Goal: Task Accomplishment & Management: Manage account settings

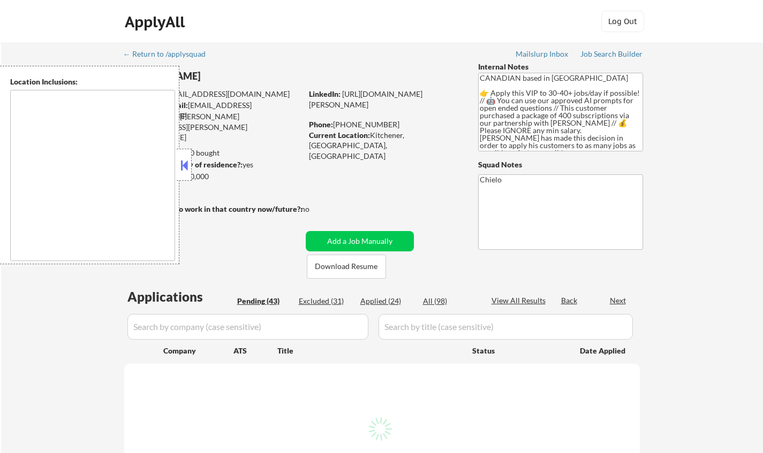
select select ""pending""
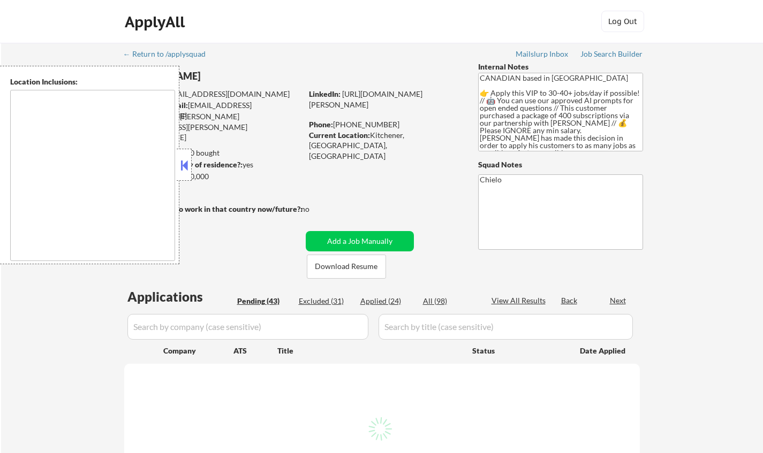
select select ""pending""
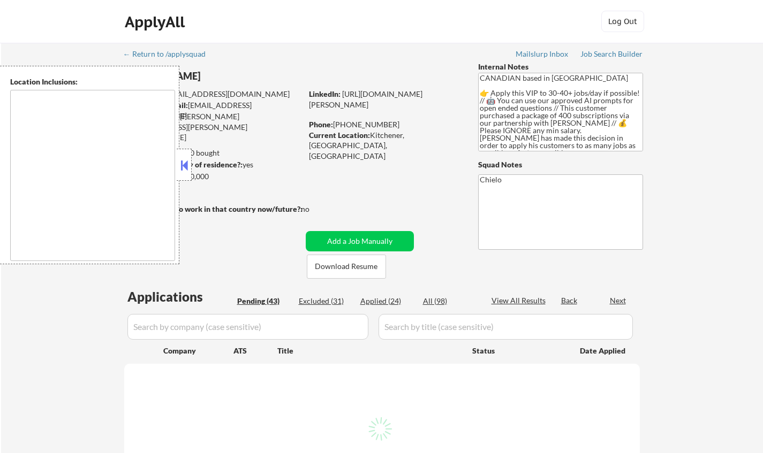
select select ""pending""
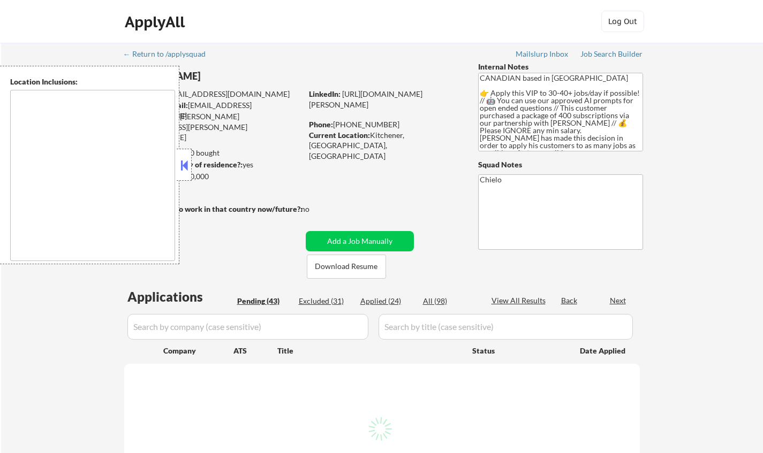
select select ""pending""
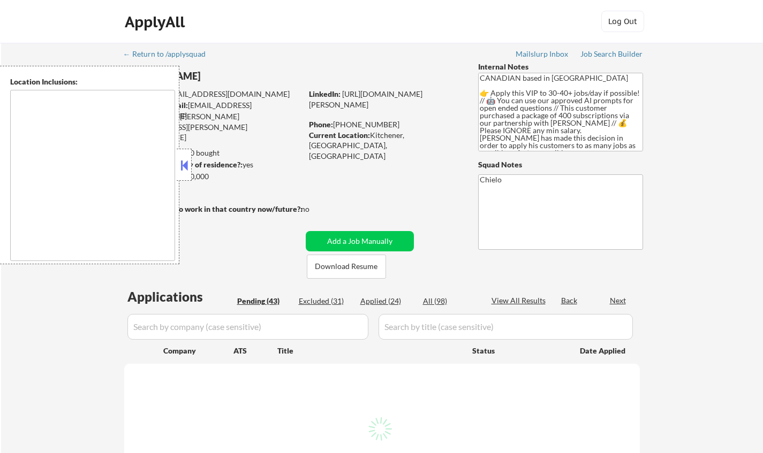
select select ""pending""
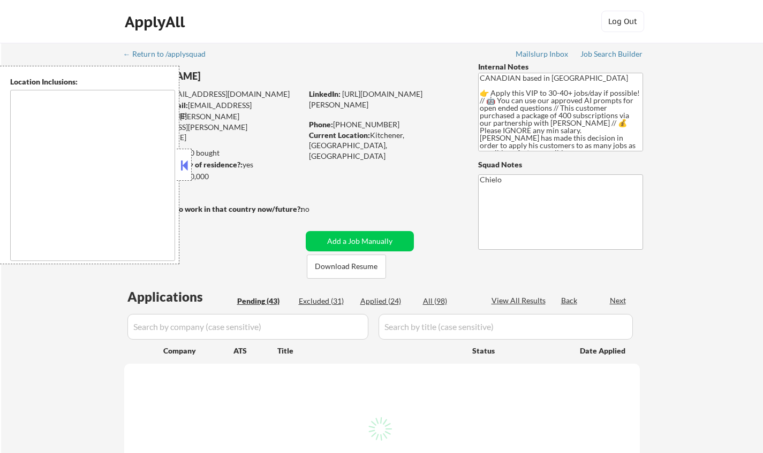
select select ""pending""
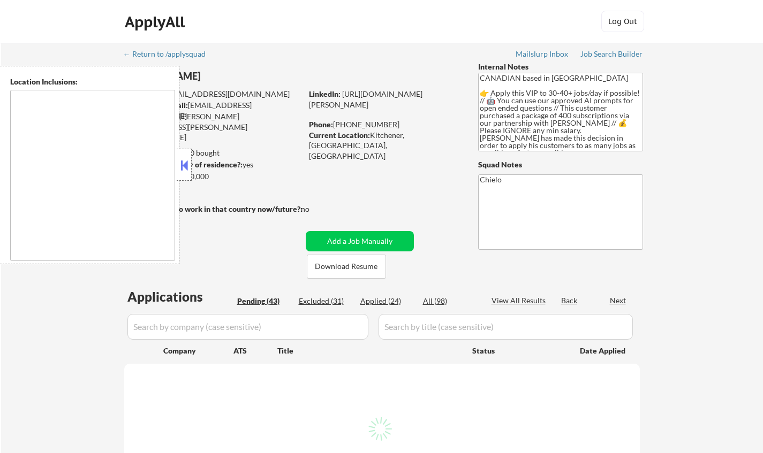
select select ""pending""
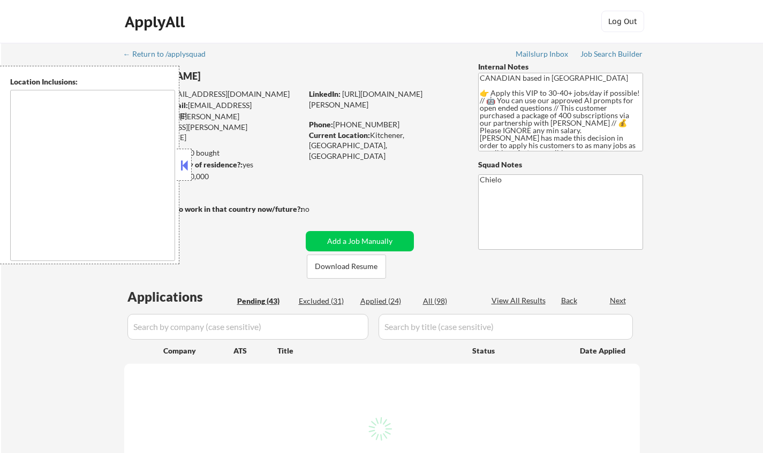
select select ""pending""
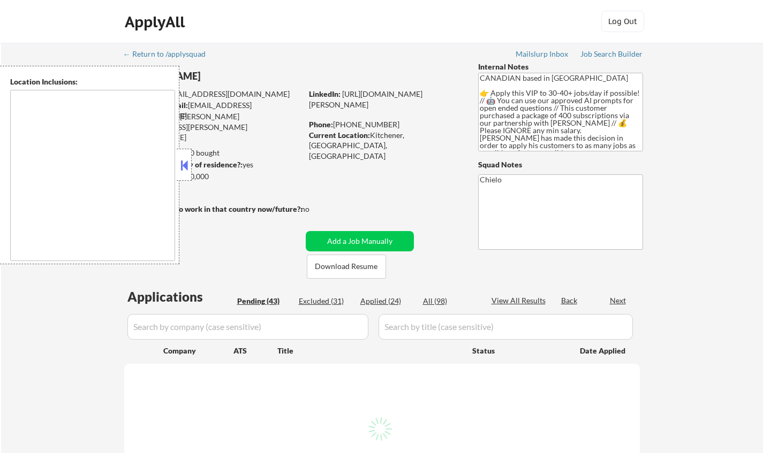
select select ""pending""
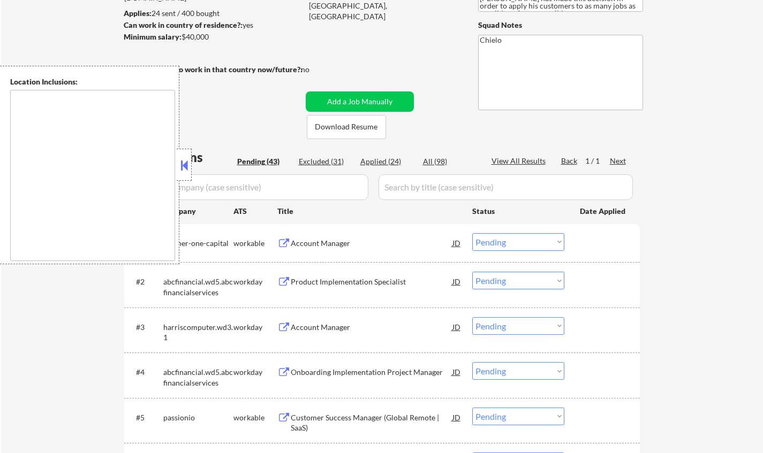
scroll to position [161, 0]
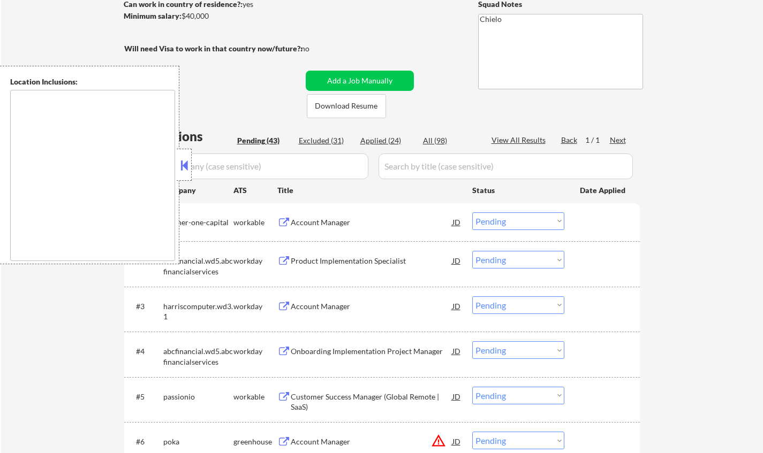
click at [181, 166] on button at bounding box center [184, 165] width 12 height 16
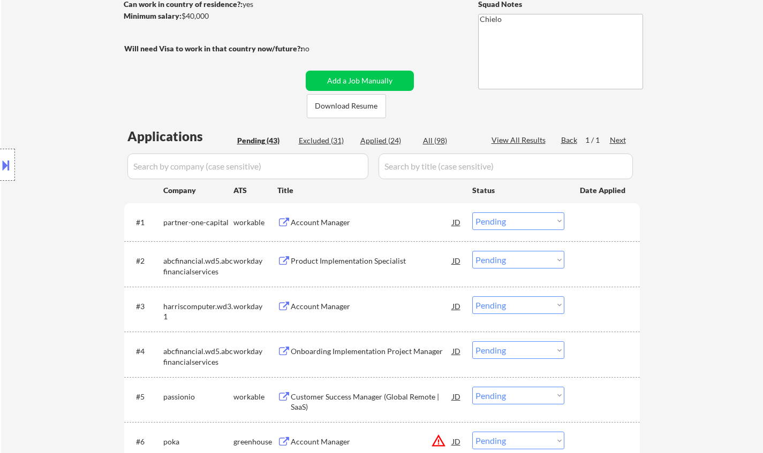
click at [326, 220] on div "Account Manager" at bounding box center [372, 222] width 162 height 11
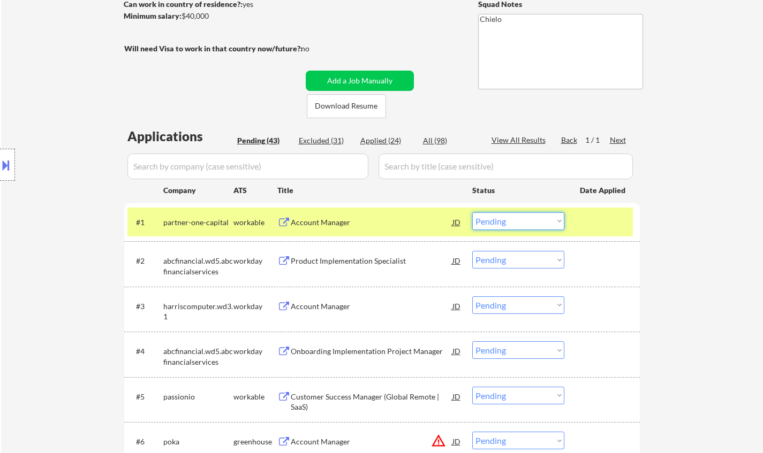
click at [520, 215] on select "Choose an option... Pending Applied Excluded (Questions) Excluded (Expired) Exc…" at bounding box center [518, 221] width 92 height 18
click at [472, 212] on select "Choose an option... Pending Applied Excluded (Questions) Excluded (Expired) Exc…" at bounding box center [518, 221] width 92 height 18
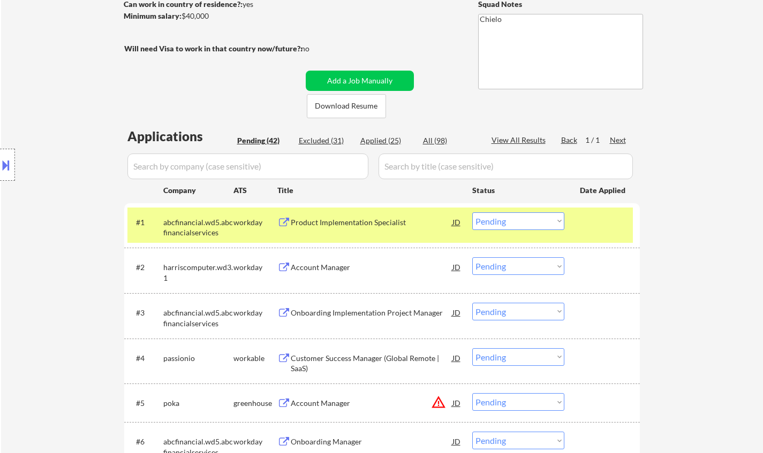
click at [363, 222] on div "Product Implementation Specialist" at bounding box center [372, 222] width 162 height 11
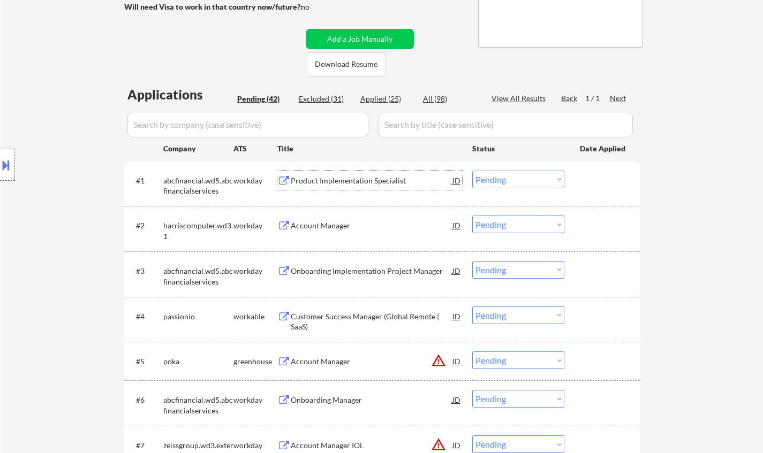
scroll to position [214, 0]
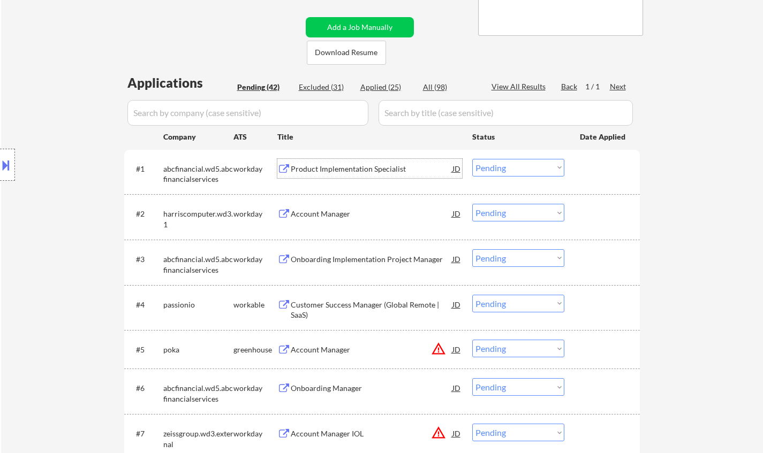
click at [528, 166] on select "Choose an option... Pending Applied Excluded (Questions) Excluded (Expired) Exc…" at bounding box center [518, 168] width 92 height 18
click at [472, 159] on select "Choose an option... Pending Applied Excluded (Questions) Excluded (Expired) Exc…" at bounding box center [518, 168] width 92 height 18
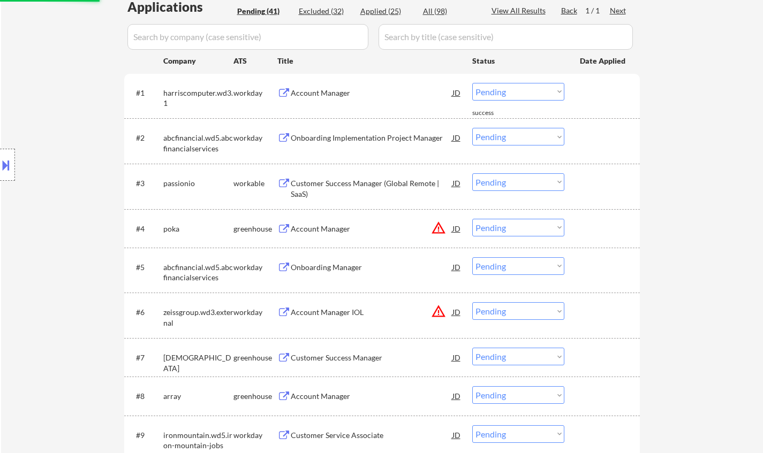
scroll to position [321, 0]
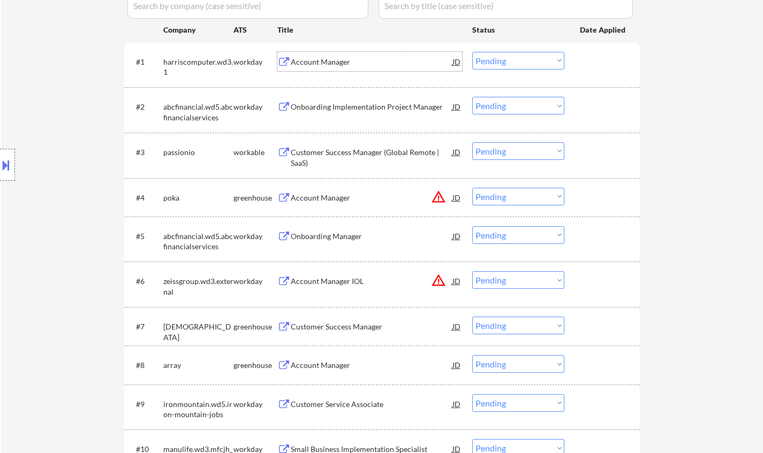
click at [321, 63] on div "Account Manager" at bounding box center [372, 62] width 162 height 11
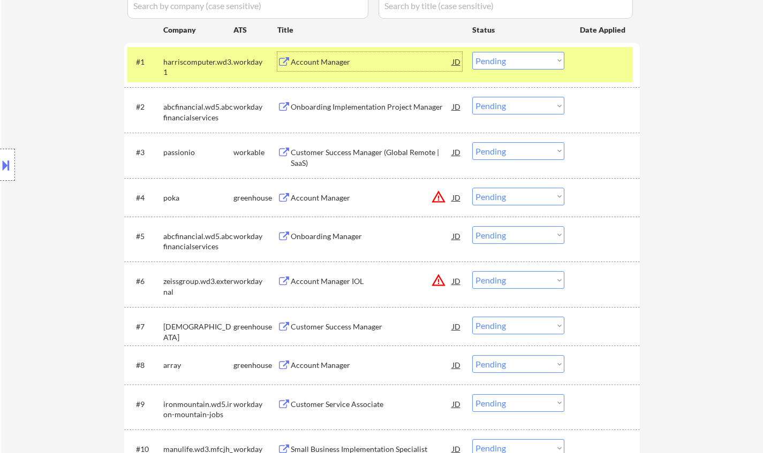
click at [2, 165] on button at bounding box center [6, 165] width 12 height 18
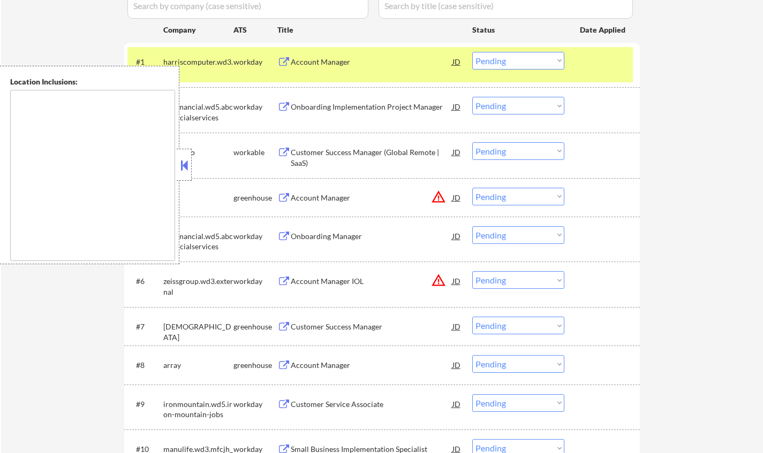
click at [182, 162] on button at bounding box center [184, 165] width 12 height 16
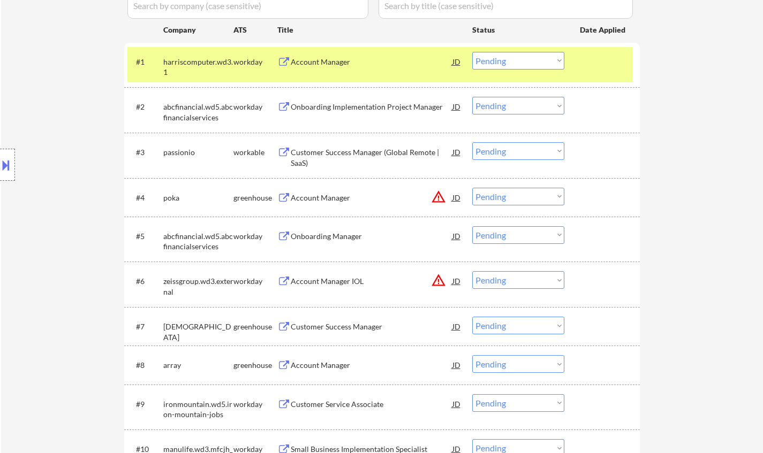
drag, startPoint x: 496, startPoint y: 57, endPoint x: 501, endPoint y: 60, distance: 6.2
click at [496, 57] on select "Choose an option... Pending Applied Excluded (Questions) Excluded (Expired) Exc…" at bounding box center [518, 61] width 92 height 18
click at [472, 52] on select "Choose an option... Pending Applied Excluded (Questions) Excluded (Expired) Exc…" at bounding box center [518, 61] width 92 height 18
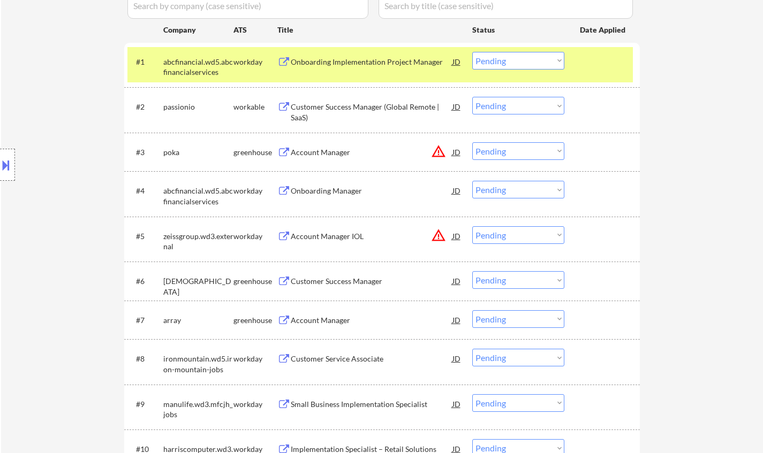
click at [347, 63] on div "Onboarding Implementation Project Manager" at bounding box center [372, 62] width 162 height 11
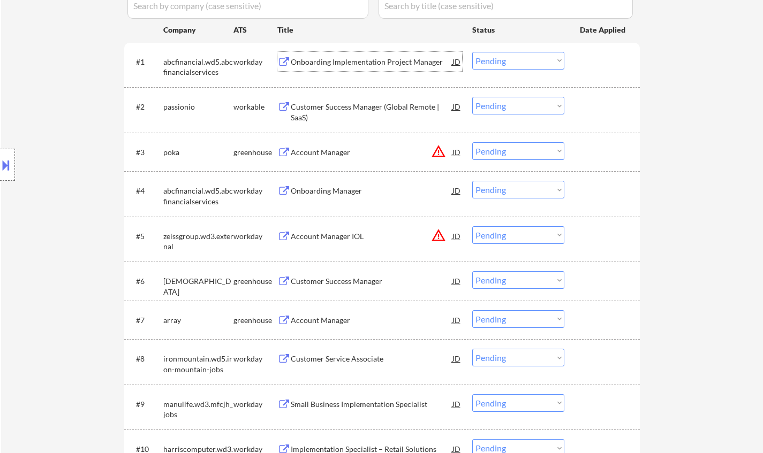
click at [516, 62] on select "Choose an option... Pending Applied Excluded (Questions) Excluded (Expired) Exc…" at bounding box center [518, 61] width 92 height 18
click at [472, 52] on select "Choose an option... Pending Applied Excluded (Questions) Excluded (Expired) Exc…" at bounding box center [518, 61] width 92 height 18
select select ""pending""
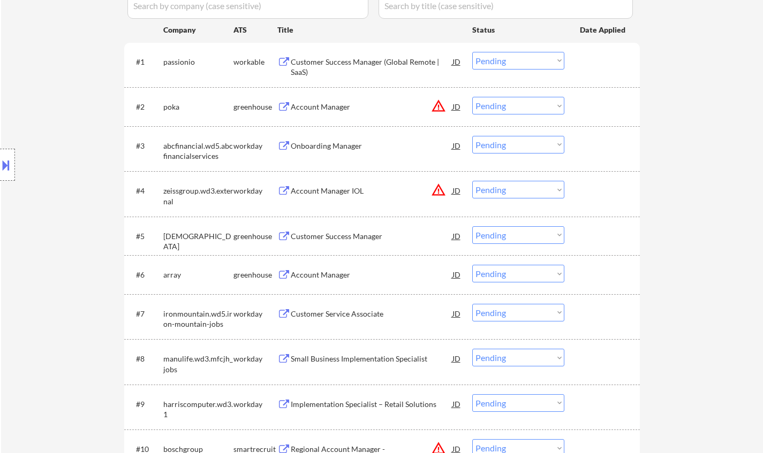
click at [458, 107] on div "JD" at bounding box center [456, 106] width 11 height 19
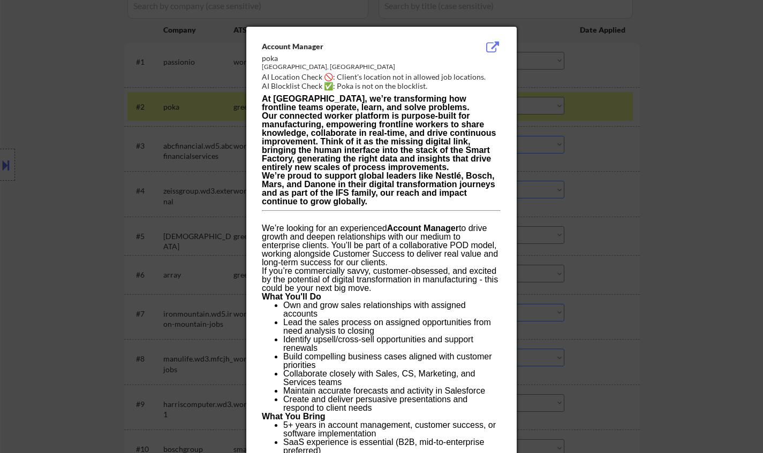
click at [673, 217] on div at bounding box center [381, 226] width 763 height 453
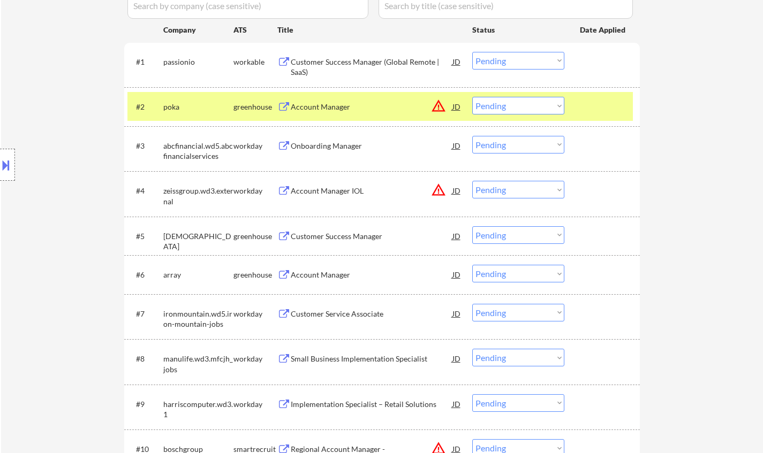
click at [535, 108] on select "Choose an option... Pending Applied Excluded (Questions) Excluded (Expired) Exc…" at bounding box center [518, 106] width 92 height 18
click at [472, 97] on select "Choose an option... Pending Applied Excluded (Questions) Excluded (Expired) Exc…" at bounding box center [518, 106] width 92 height 18
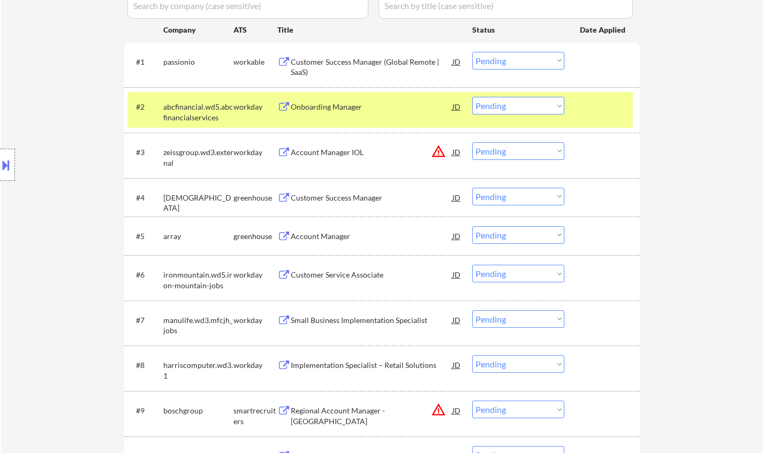
click at [350, 108] on div "Onboarding Manager" at bounding box center [372, 107] width 162 height 11
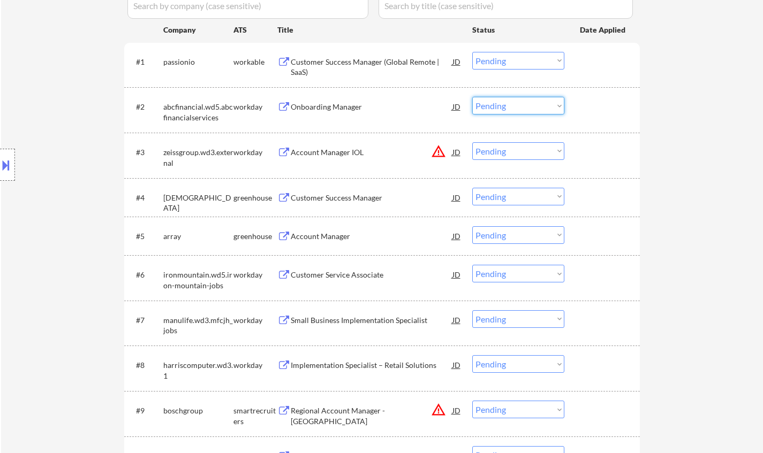
drag, startPoint x: 514, startPoint y: 101, endPoint x: 507, endPoint y: 114, distance: 14.6
click at [514, 101] on select "Choose an option... Pending Applied Excluded (Questions) Excluded (Expired) Exc…" at bounding box center [518, 106] width 92 height 18
click at [472, 97] on select "Choose an option... Pending Applied Excluded (Questions) Excluded (Expired) Exc…" at bounding box center [518, 106] width 92 height 18
select select ""pending""
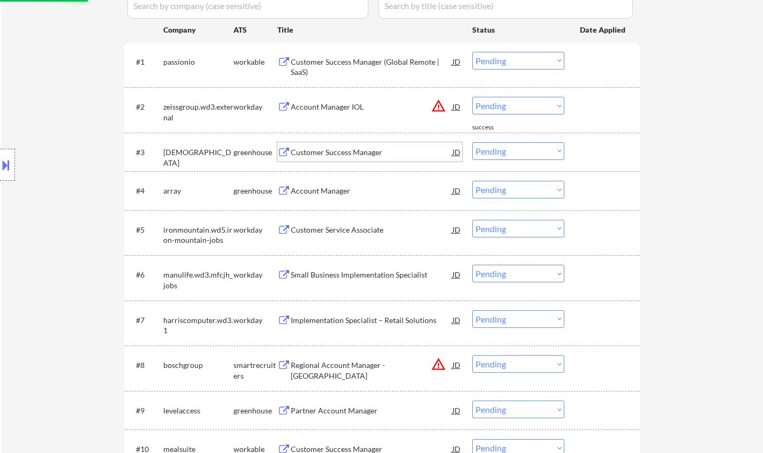
click at [334, 150] on div "Customer Success Manager" at bounding box center [372, 152] width 162 height 11
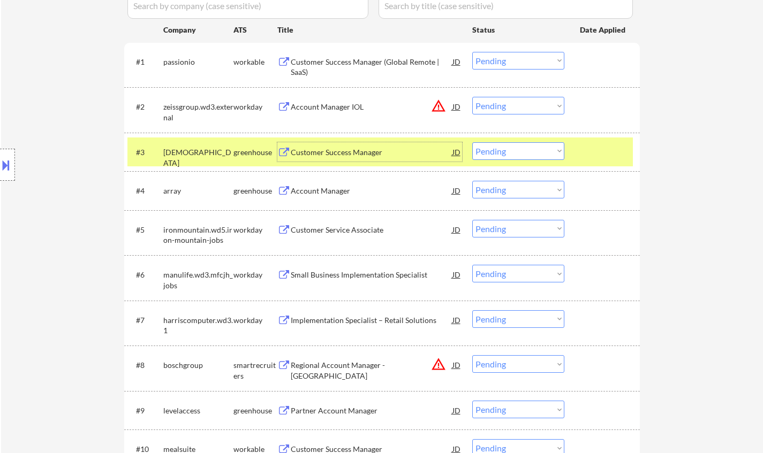
click at [522, 156] on select "Choose an option... Pending Applied Excluded (Questions) Excluded (Expired) Exc…" at bounding box center [518, 151] width 92 height 18
click at [472, 142] on select "Choose an option... Pending Applied Excluded (Questions) Excluded (Expired) Exc…" at bounding box center [518, 151] width 92 height 18
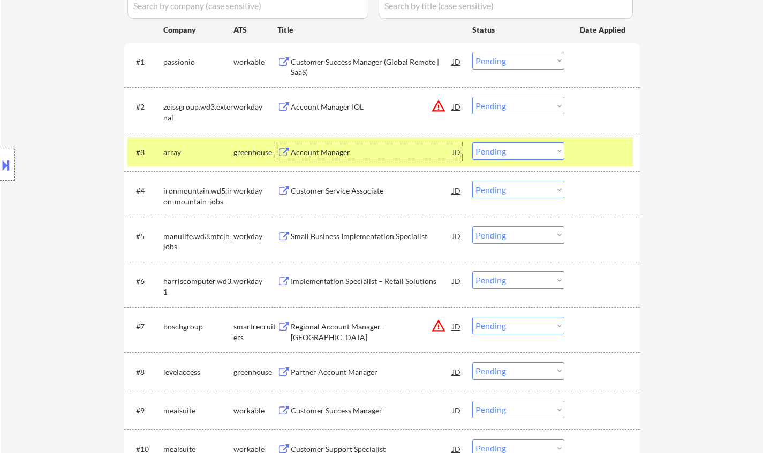
click at [321, 153] on div "Account Manager" at bounding box center [372, 152] width 162 height 11
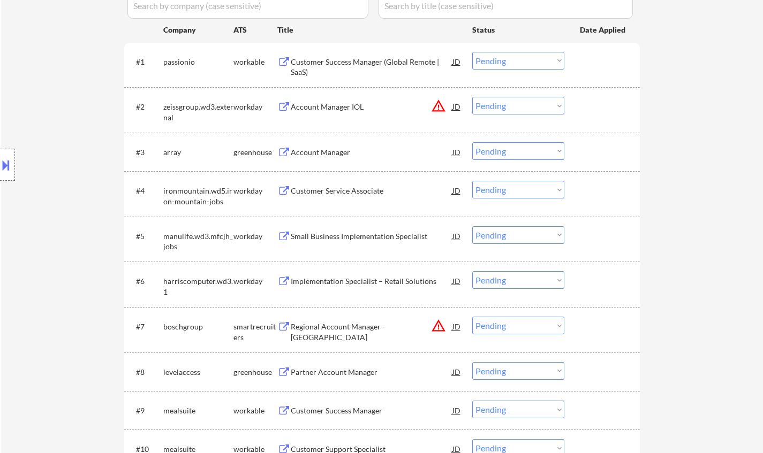
click at [527, 155] on select "Choose an option... Pending Applied Excluded (Questions) Excluded (Expired) Exc…" at bounding box center [518, 151] width 92 height 18
click at [472, 142] on select "Choose an option... Pending Applied Excluded (Questions) Excluded (Expired) Exc…" at bounding box center [518, 151] width 92 height 18
select select ""pending""
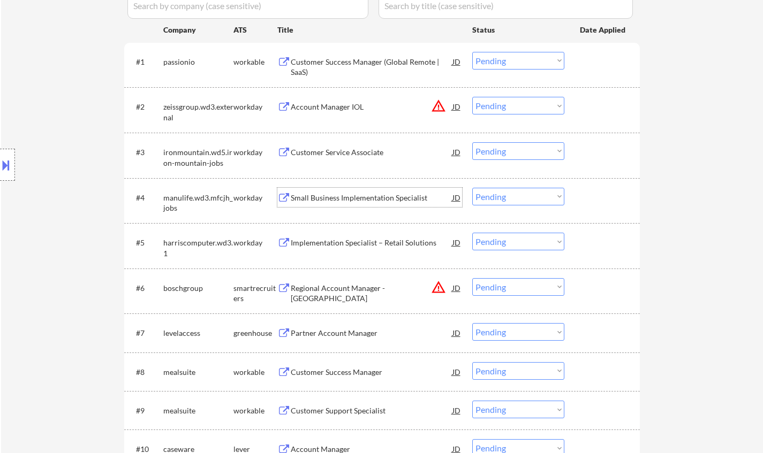
click at [339, 202] on div "Small Business Implementation Specialist" at bounding box center [372, 198] width 162 height 11
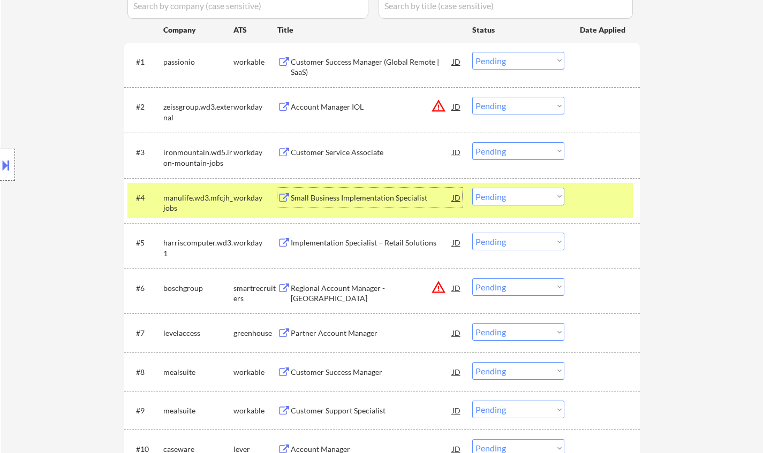
drag, startPoint x: 515, startPoint y: 196, endPoint x: 520, endPoint y: 200, distance: 6.1
click at [515, 196] on select "Choose an option... Pending Applied Excluded (Questions) Excluded (Expired) Exc…" at bounding box center [518, 197] width 92 height 18
click at [472, 188] on select "Choose an option... Pending Applied Excluded (Questions) Excluded (Expired) Exc…" at bounding box center [518, 197] width 92 height 18
select select ""pending""
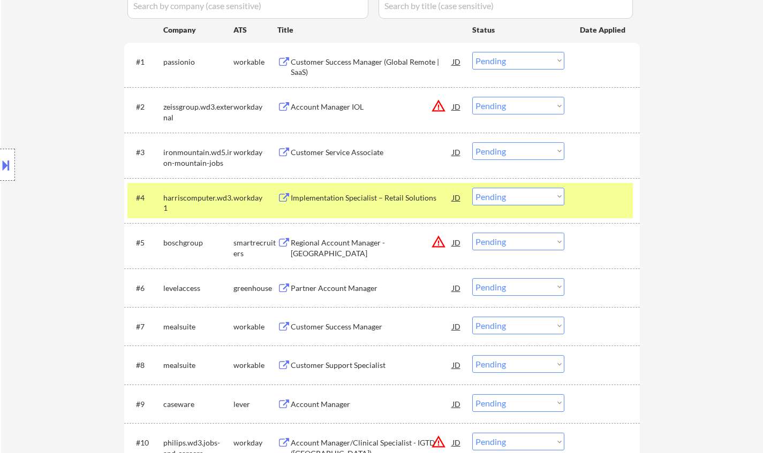
click at [337, 285] on div "Partner Account Manager" at bounding box center [372, 288] width 162 height 11
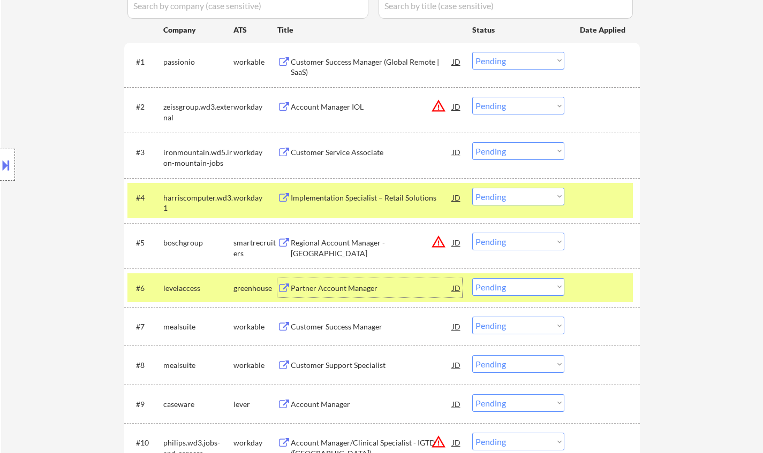
click at [520, 288] on select "Choose an option... Pending Applied Excluded (Questions) Excluded (Expired) Exc…" at bounding box center [518, 287] width 92 height 18
click at [472, 278] on select "Choose an option... Pending Applied Excluded (Questions) Excluded (Expired) Exc…" at bounding box center [518, 287] width 92 height 18
select select ""pending""
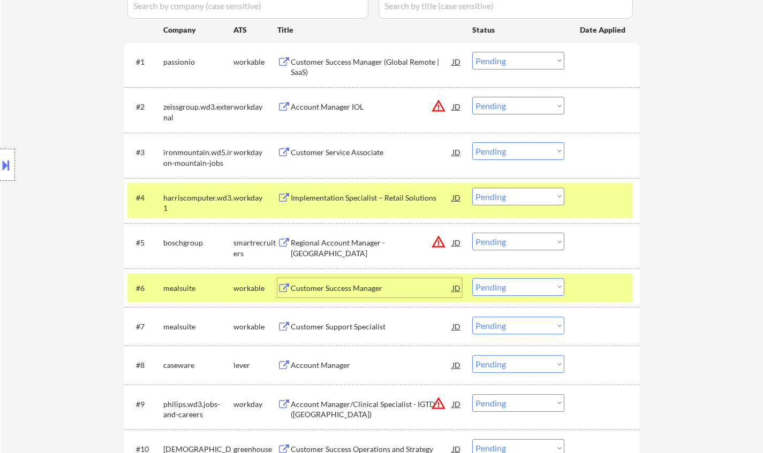
click at [329, 288] on div "Customer Success Manager" at bounding box center [372, 288] width 162 height 11
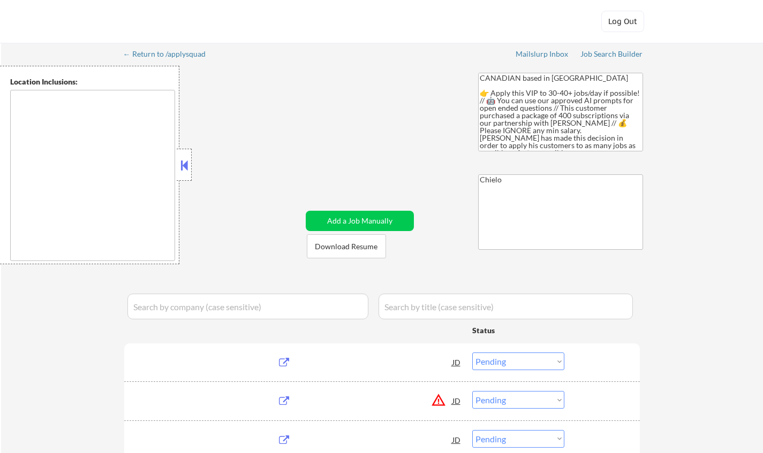
select select ""pending""
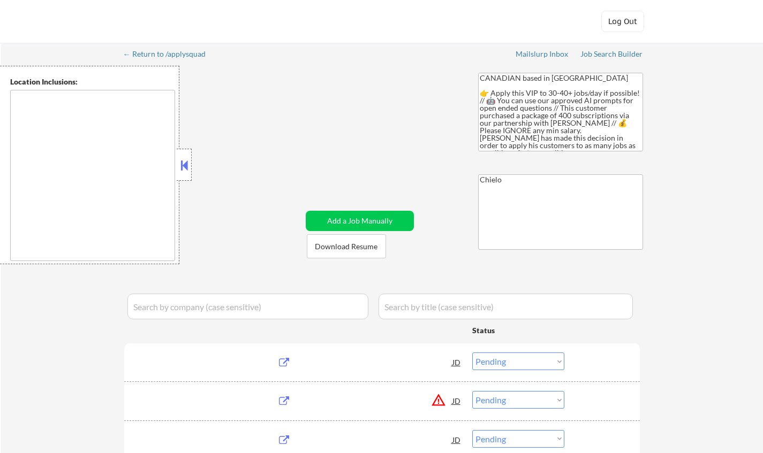
select select ""pending""
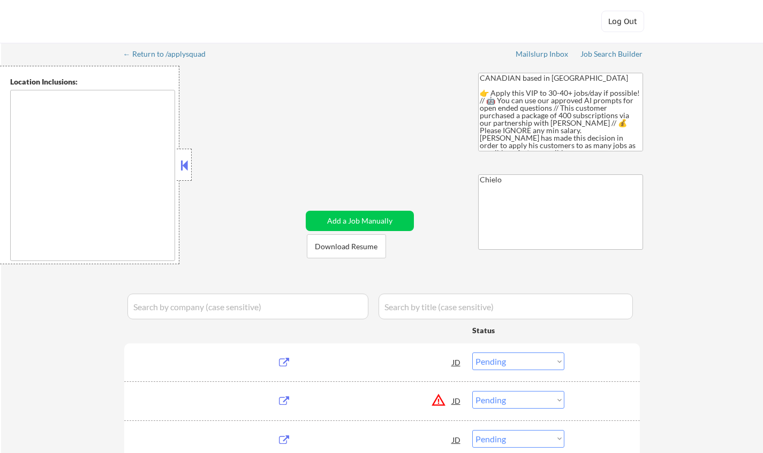
select select ""pending""
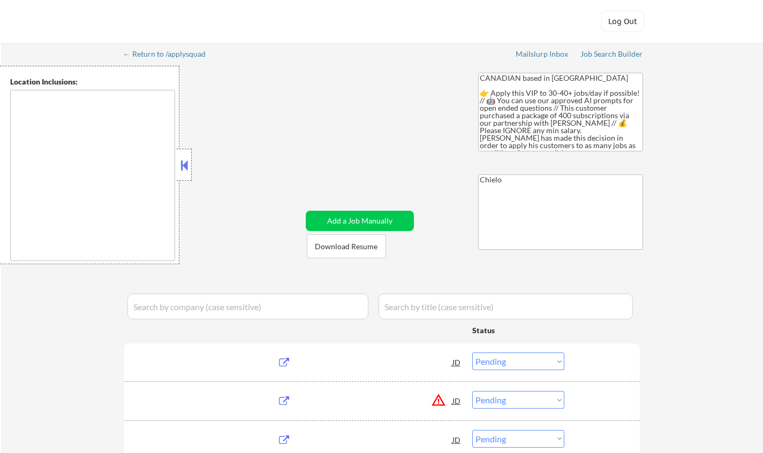
select select ""pending""
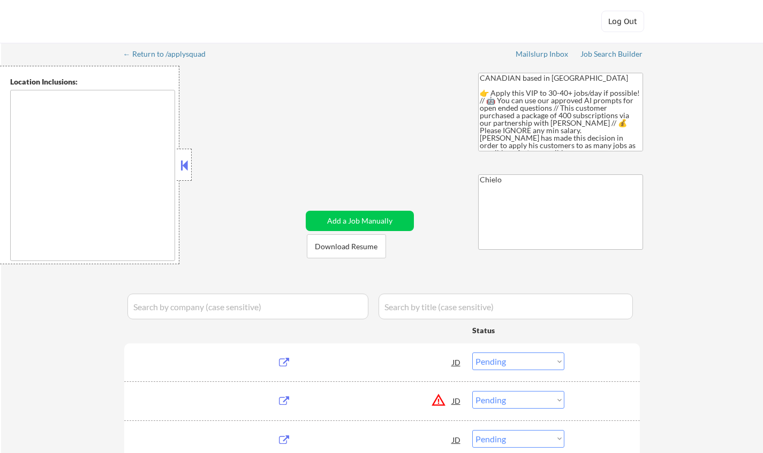
select select ""pending""
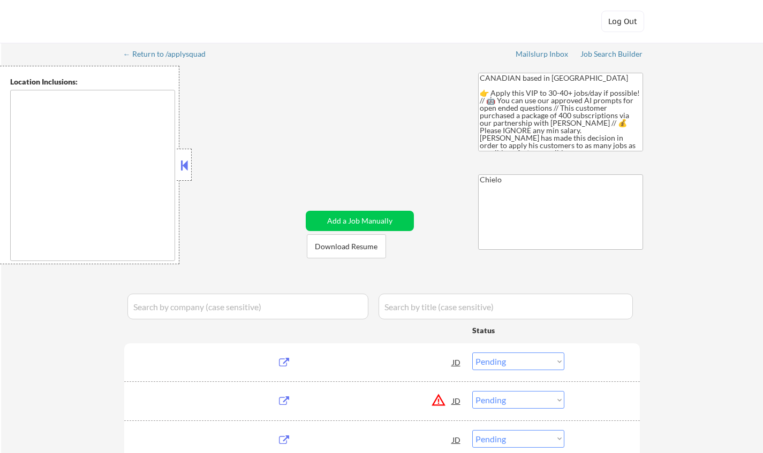
select select ""pending""
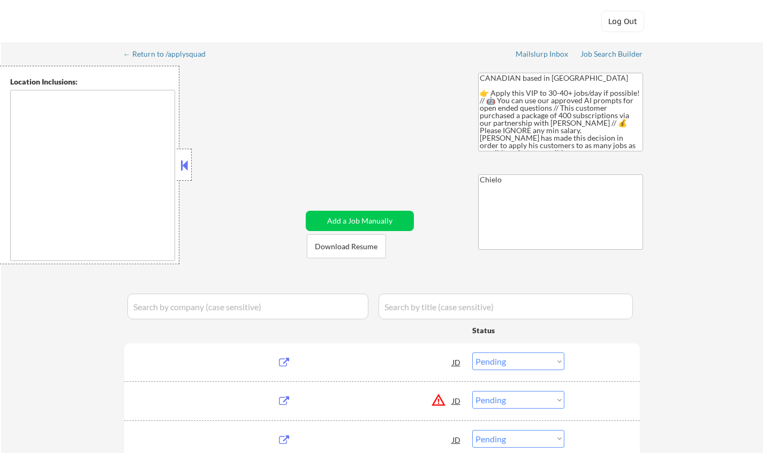
select select ""pending""
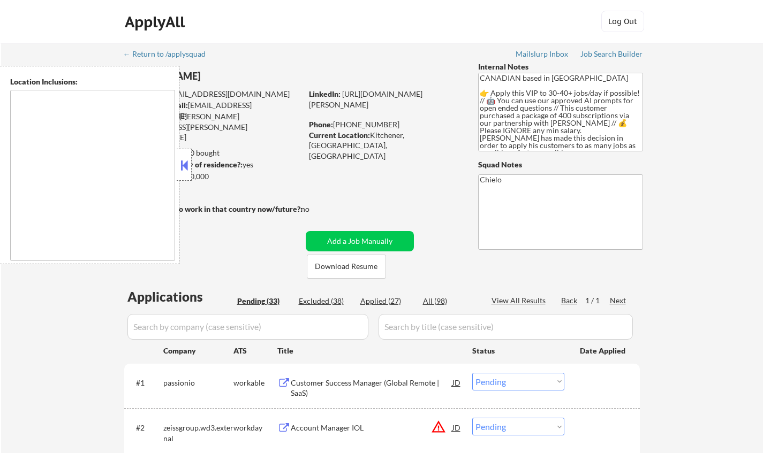
scroll to position [321, 0]
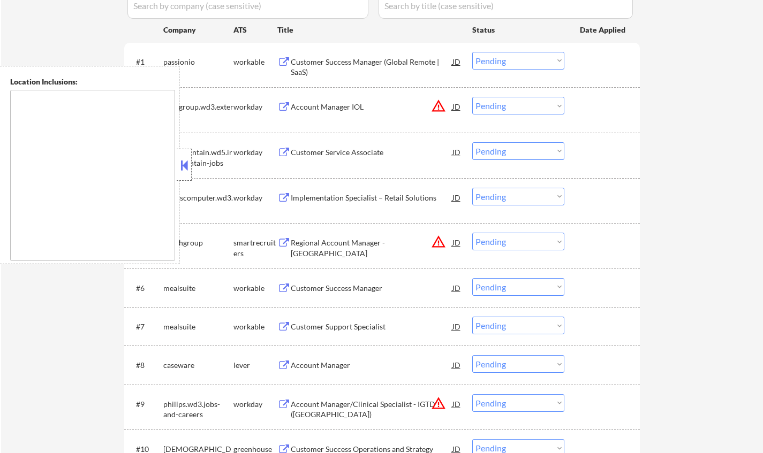
click at [184, 164] on button at bounding box center [184, 165] width 12 height 16
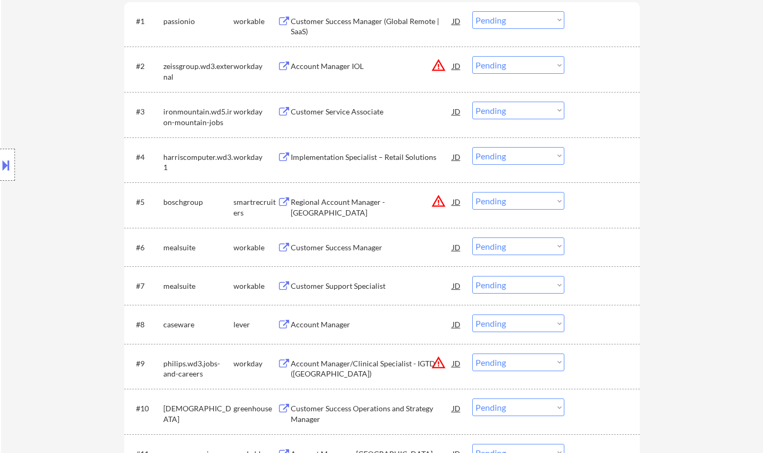
scroll to position [375, 0]
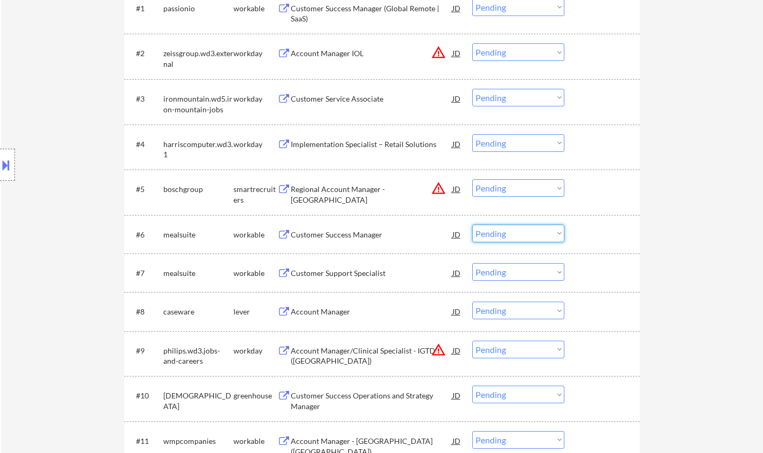
drag, startPoint x: 515, startPoint y: 230, endPoint x: 521, endPoint y: 240, distance: 11.7
click at [515, 230] on select "Choose an option... Pending Applied Excluded (Questions) Excluded (Expired) Exc…" at bounding box center [518, 234] width 92 height 18
click at [472, 225] on select "Choose an option... Pending Applied Excluded (Questions) Excluded (Expired) Exc…" at bounding box center [518, 234] width 92 height 18
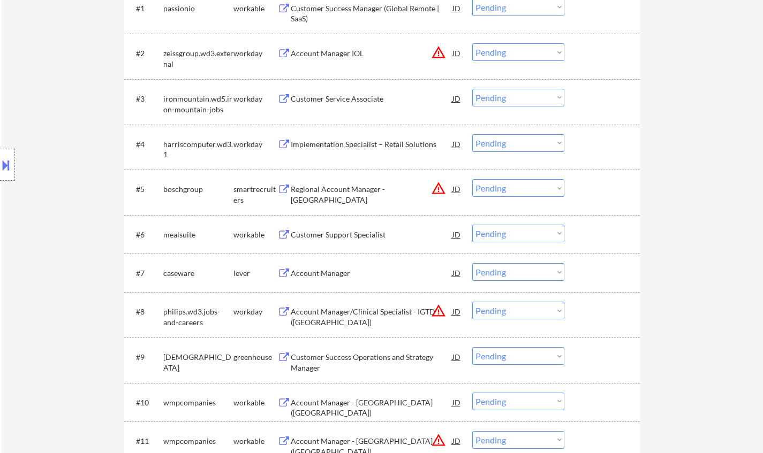
click at [328, 236] on div "Customer Support Specialist" at bounding box center [372, 235] width 162 height 11
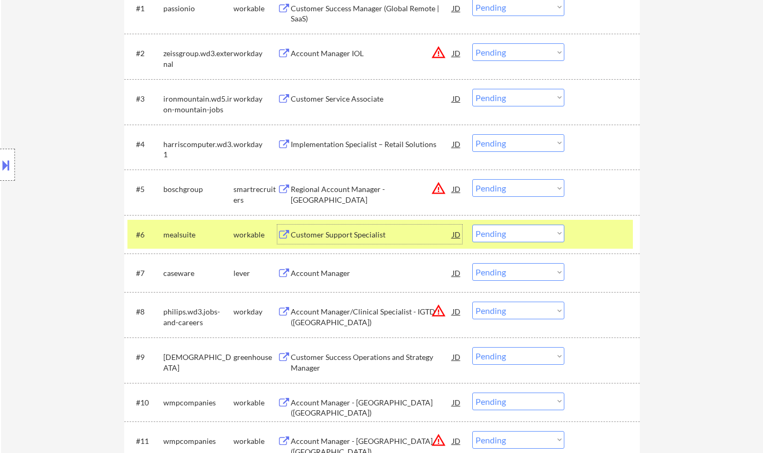
drag, startPoint x: 517, startPoint y: 233, endPoint x: 532, endPoint y: 242, distance: 17.7
click at [517, 233] on select "Choose an option... Pending Applied Excluded (Questions) Excluded (Expired) Exc…" at bounding box center [518, 234] width 92 height 18
click at [472, 225] on select "Choose an option... Pending Applied Excluded (Questions) Excluded (Expired) Exc…" at bounding box center [518, 234] width 92 height 18
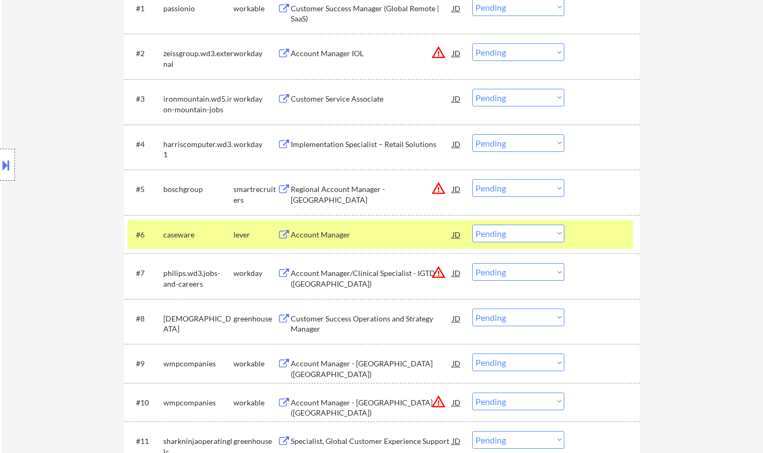
click at [340, 231] on div "Account Manager" at bounding box center [372, 235] width 162 height 11
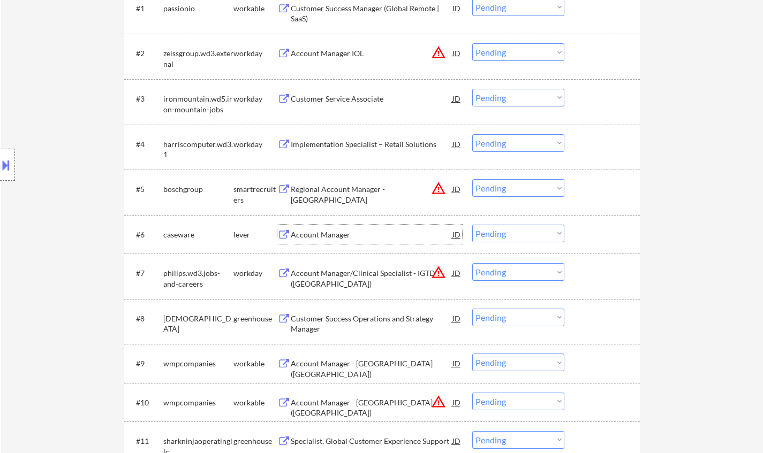
click at [508, 232] on select "Choose an option... Pending Applied Excluded (Questions) Excluded (Expired) Exc…" at bounding box center [518, 234] width 92 height 18
click at [472, 225] on select "Choose an option... Pending Applied Excluded (Questions) Excluded (Expired) Exc…" at bounding box center [518, 234] width 92 height 18
select select ""pending""
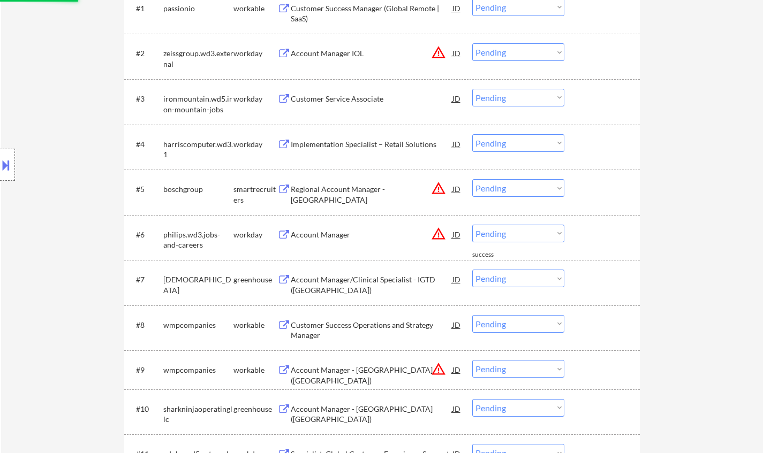
click at [510, 51] on select "Choose an option... Pending Applied Excluded (Questions) Excluded (Expired) Exc…" at bounding box center [518, 52] width 92 height 18
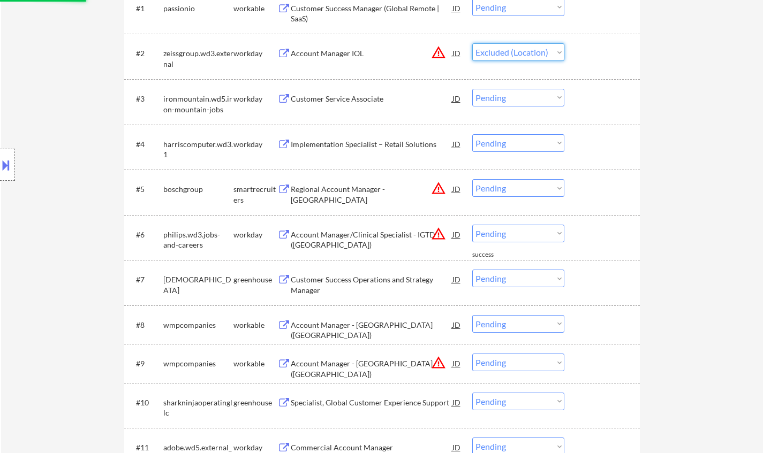
click at [472, 43] on select "Choose an option... Pending Applied Excluded (Questions) Excluded (Expired) Exc…" at bounding box center [518, 52] width 92 height 18
select select ""pending""
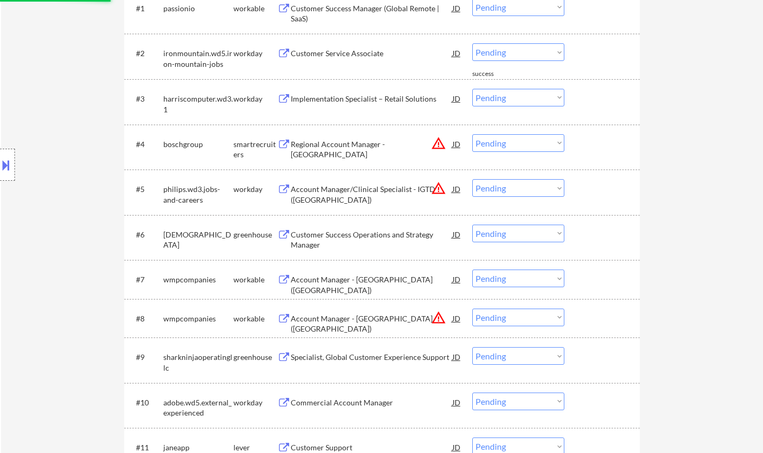
drag, startPoint x: 497, startPoint y: 140, endPoint x: 516, endPoint y: 150, distance: 22.0
click at [497, 140] on select "Choose an option... Pending Applied Excluded (Questions) Excluded (Expired) Exc…" at bounding box center [518, 143] width 92 height 18
click at [472, 134] on select "Choose an option... Pending Applied Excluded (Questions) Excluded (Expired) Exc…" at bounding box center [518, 143] width 92 height 18
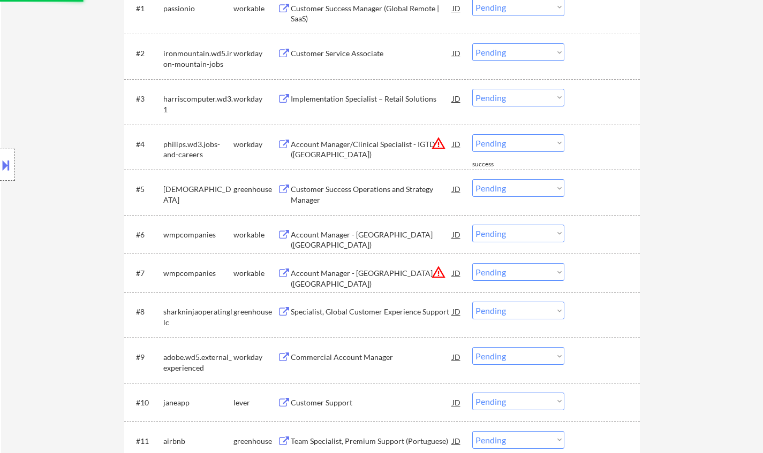
click at [503, 141] on select "Choose an option... Pending Applied Excluded (Questions) Excluded (Expired) Exc…" at bounding box center [518, 143] width 92 height 18
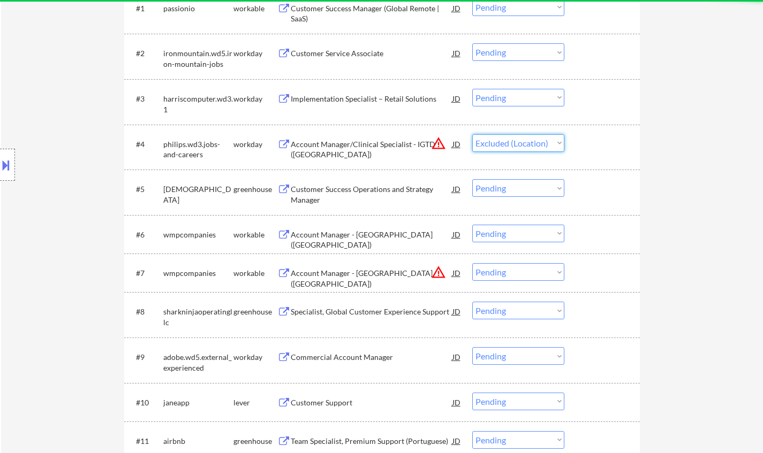
click at [472, 134] on select "Choose an option... Pending Applied Excluded (Questions) Excluded (Expired) Exc…" at bounding box center [518, 143] width 92 height 18
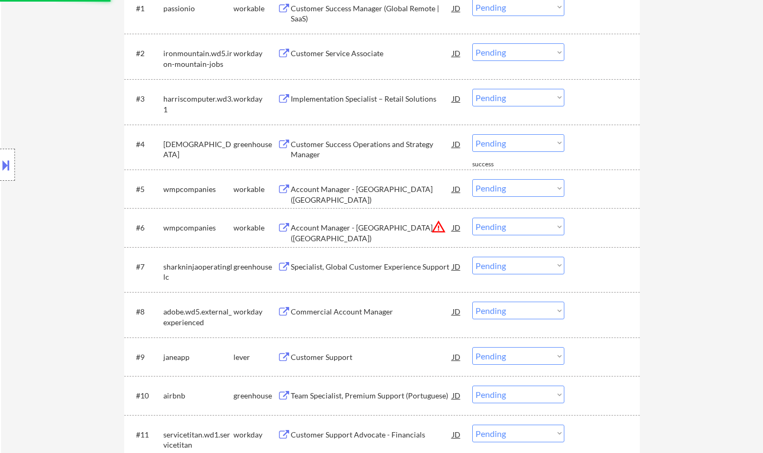
click at [391, 147] on div "Customer Success Operations and Strategy Manager" at bounding box center [372, 149] width 162 height 21
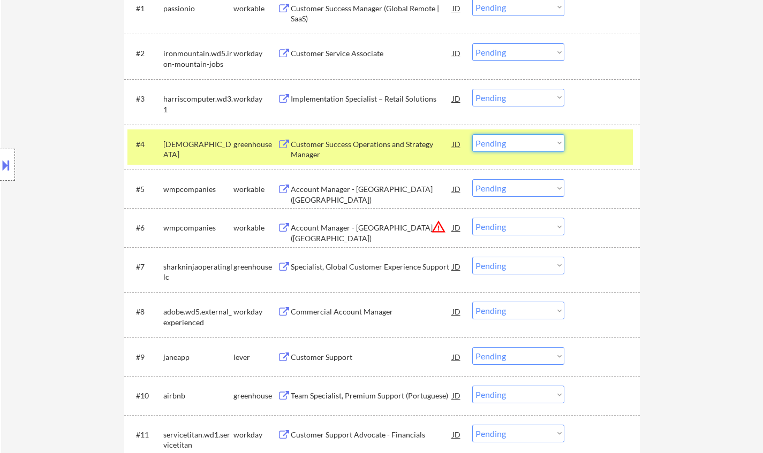
drag, startPoint x: 519, startPoint y: 145, endPoint x: 518, endPoint y: 150, distance: 5.4
click at [518, 146] on select "Choose an option... Pending Applied Excluded (Questions) Excluded (Expired) Exc…" at bounding box center [518, 143] width 92 height 18
click at [472, 134] on select "Choose an option... Pending Applied Excluded (Questions) Excluded (Expired) Exc…" at bounding box center [518, 143] width 92 height 18
select select ""pending""
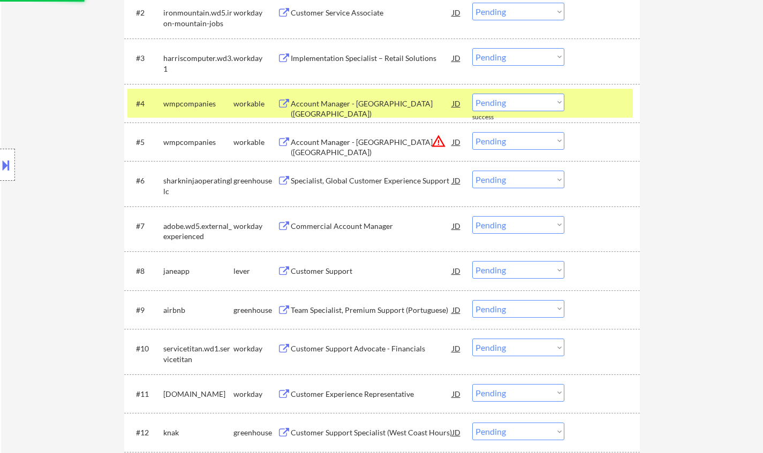
scroll to position [428, 0]
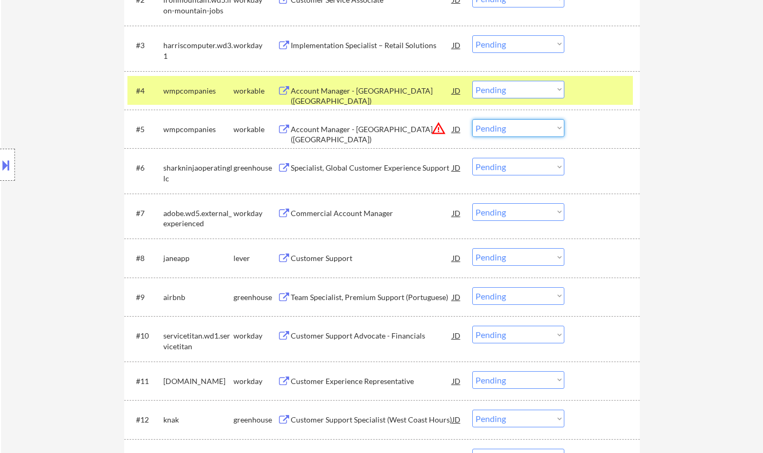
drag, startPoint x: 500, startPoint y: 128, endPoint x: 506, endPoint y: 135, distance: 8.8
click at [500, 128] on select "Choose an option... Pending Applied Excluded (Questions) Excluded (Expired) Exc…" at bounding box center [518, 128] width 92 height 18
click at [472, 119] on select "Choose an option... Pending Applied Excluded (Questions) Excluded (Expired) Exc…" at bounding box center [518, 128] width 92 height 18
click at [354, 86] on div "Account Manager - [GEOGRAPHIC_DATA] ([GEOGRAPHIC_DATA])" at bounding box center [372, 96] width 162 height 21
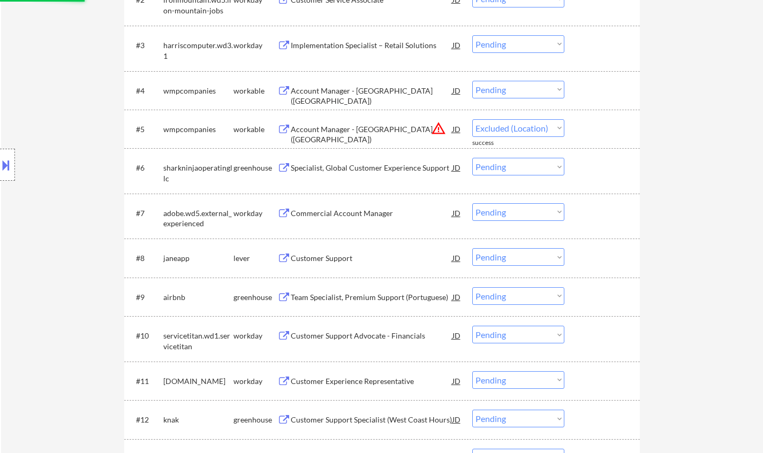
select select ""pending""
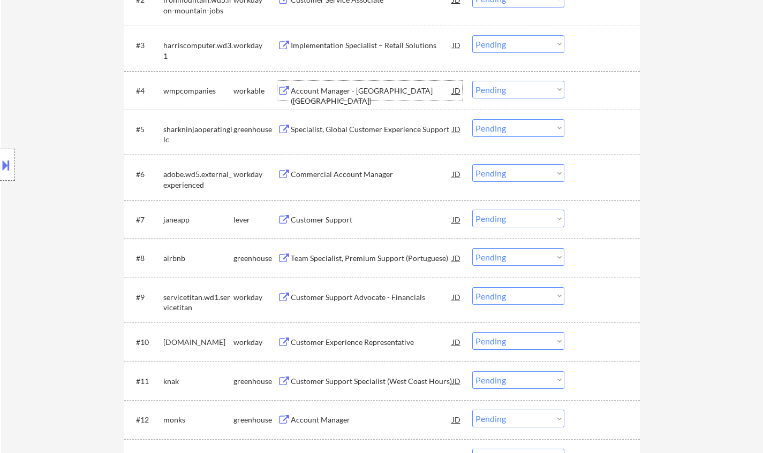
drag, startPoint x: 529, startPoint y: 90, endPoint x: 532, endPoint y: 97, distance: 7.5
click at [529, 90] on select "Choose an option... Pending Applied Excluded (Questions) Excluded (Expired) Exc…" at bounding box center [518, 90] width 92 height 18
click at [472, 81] on select "Choose an option... Pending Applied Excluded (Questions) Excluded (Expired) Exc…" at bounding box center [518, 90] width 92 height 18
select select ""pending""
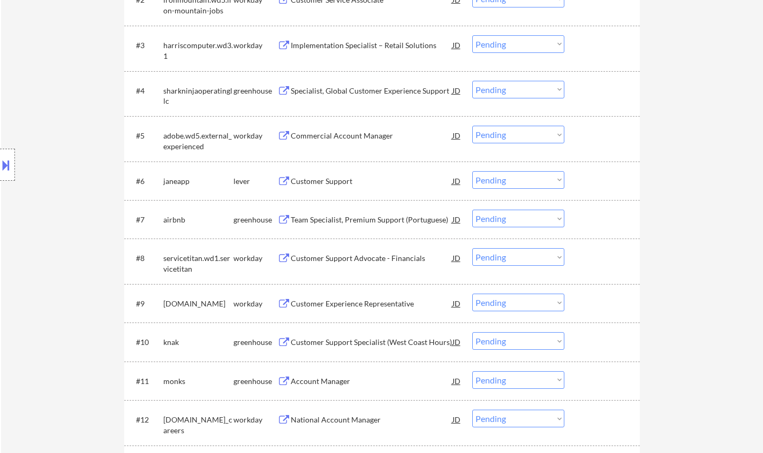
click at [354, 91] on div "Specialist, Global Customer Experience Support" at bounding box center [372, 91] width 162 height 11
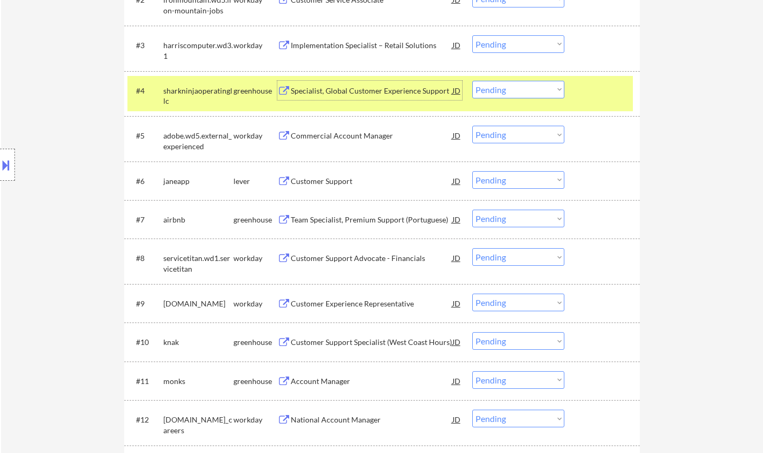
click at [321, 181] on div "Customer Support" at bounding box center [372, 181] width 162 height 11
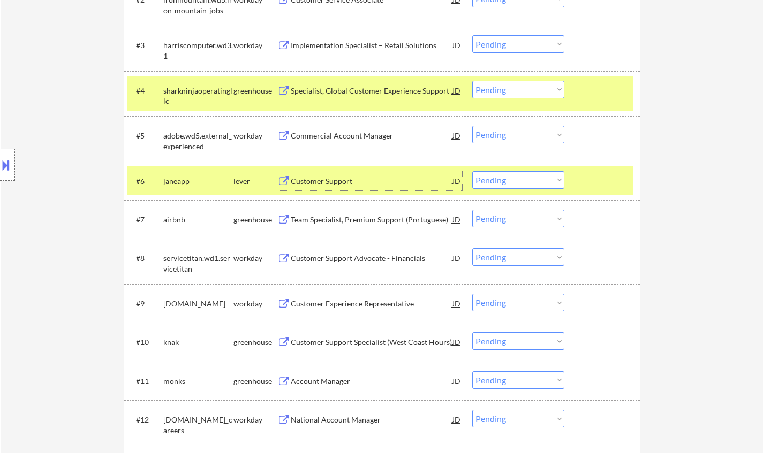
drag, startPoint x: 516, startPoint y: 175, endPoint x: 535, endPoint y: 187, distance: 22.0
click at [516, 175] on select "Choose an option... Pending Applied Excluded (Questions) Excluded (Expired) Exc…" at bounding box center [518, 180] width 92 height 18
drag, startPoint x: 675, startPoint y: 181, endPoint x: 653, endPoint y: 184, distance: 22.2
click at [675, 181] on div "← Return to /applysquad Mailslurp Inbox Job Search Builder Britton Russell User…" at bounding box center [382, 312] width 762 height 1395
click at [502, 179] on select "Choose an option... Pending Applied Excluded (Questions) Excluded (Expired) Exc…" at bounding box center [518, 180] width 92 height 18
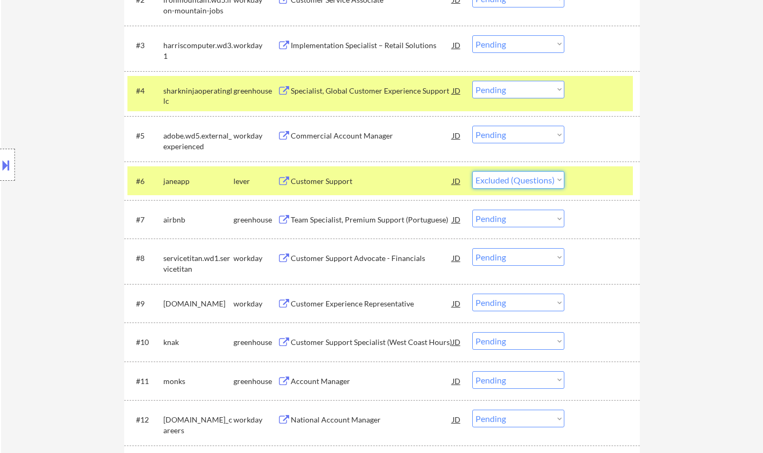
click at [472, 171] on select "Choose an option... Pending Applied Excluded (Questions) Excluded (Expired) Exc…" at bounding box center [518, 180] width 92 height 18
select select ""pending""
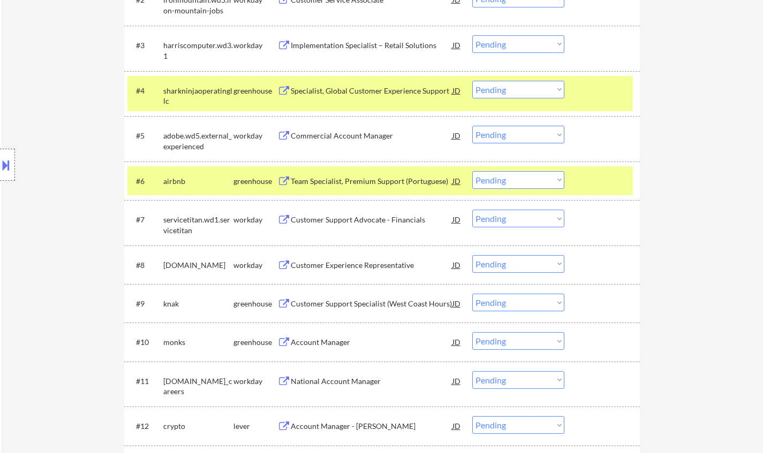
click at [348, 217] on div "Customer Support Advocate - Financials" at bounding box center [372, 220] width 162 height 11
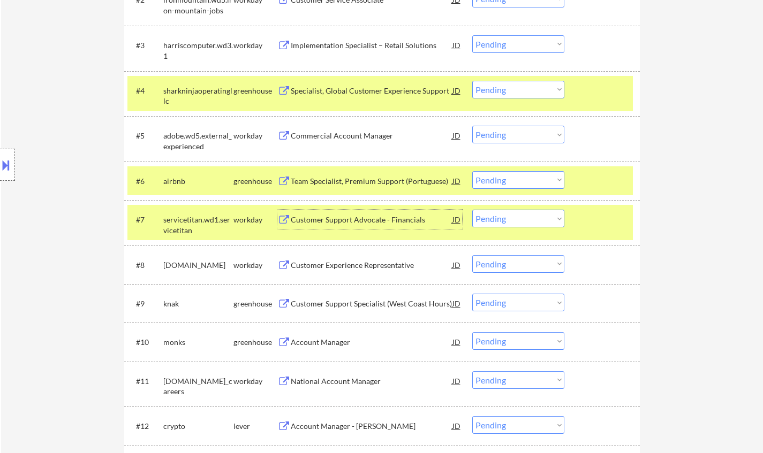
click at [506, 219] on select "Choose an option... Pending Applied Excluded (Questions) Excluded (Expired) Exc…" at bounding box center [518, 219] width 92 height 18
click at [472, 210] on select "Choose an option... Pending Applied Excluded (Questions) Excluded (Expired) Exc…" at bounding box center [518, 219] width 92 height 18
select select ""pending""
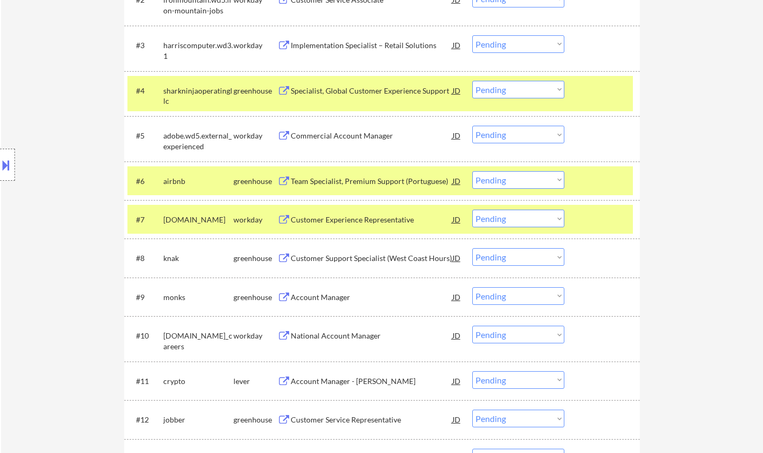
click at [313, 301] on div "Account Manager" at bounding box center [372, 297] width 162 height 11
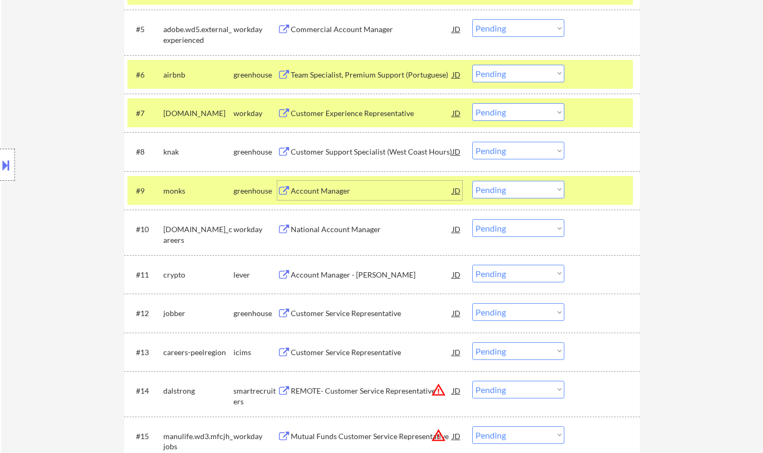
scroll to position [535, 0]
click at [328, 278] on div "Account Manager - [PERSON_NAME]" at bounding box center [372, 274] width 162 height 11
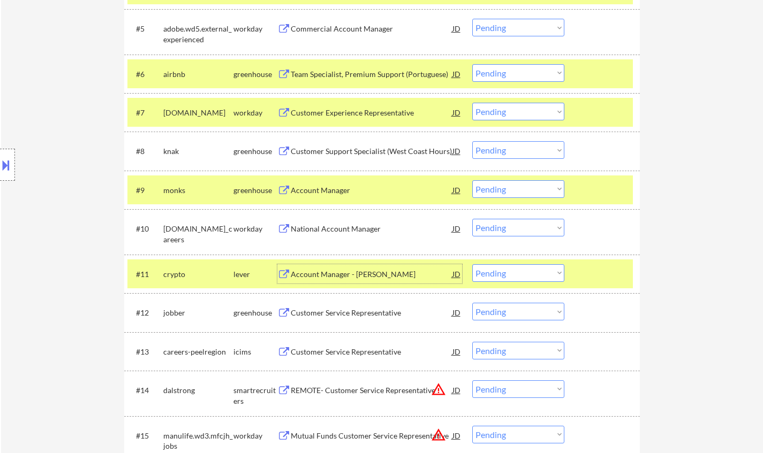
drag, startPoint x: 529, startPoint y: 274, endPoint x: 538, endPoint y: 278, distance: 10.5
click at [529, 274] on select "Choose an option... Pending Applied Excluded (Questions) Excluded (Expired) Exc…" at bounding box center [518, 273] width 92 height 18
click at [472, 264] on select "Choose an option... Pending Applied Excluded (Questions) Excluded (Expired) Exc…" at bounding box center [518, 273] width 92 height 18
select select ""pending""
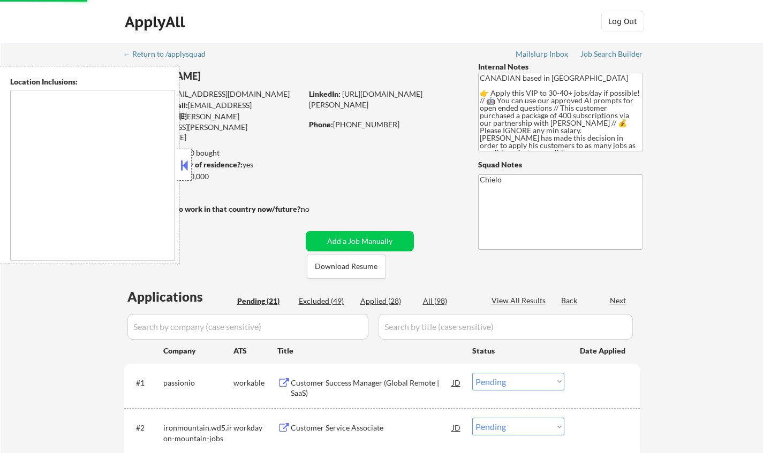
select select ""pending""
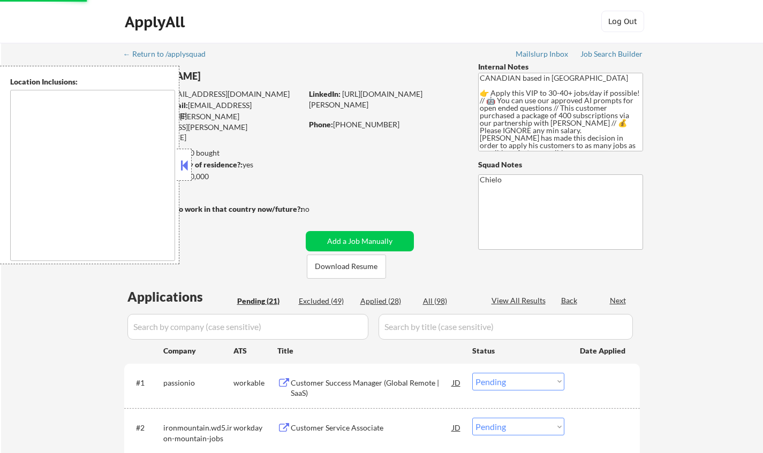
select select ""pending""
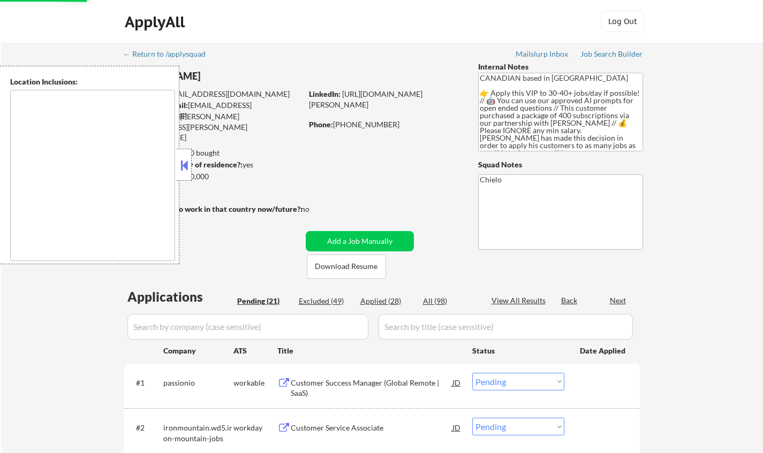
select select ""pending""
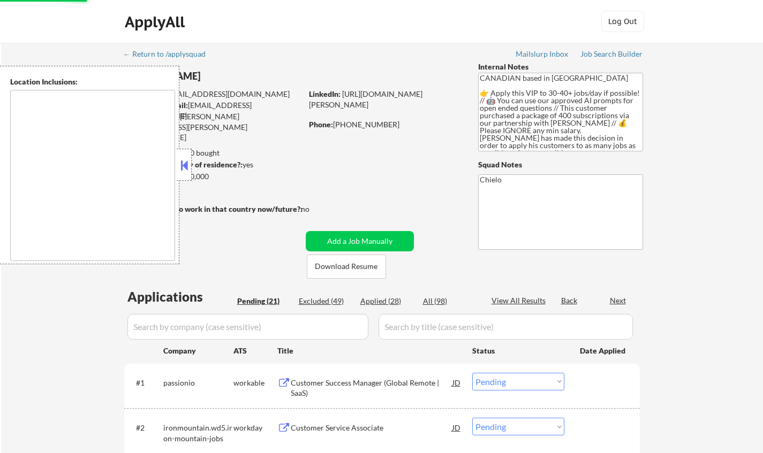
select select ""pending""
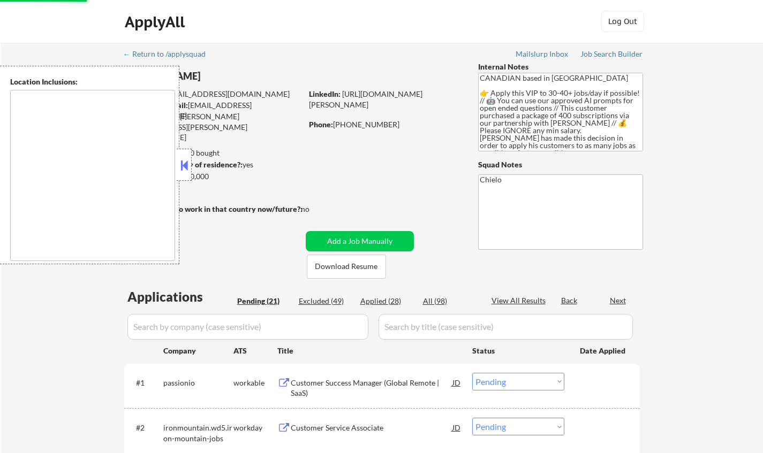
select select ""pending""
click at [182, 171] on div "Location Inclusions:" at bounding box center [96, 165] width 192 height 199
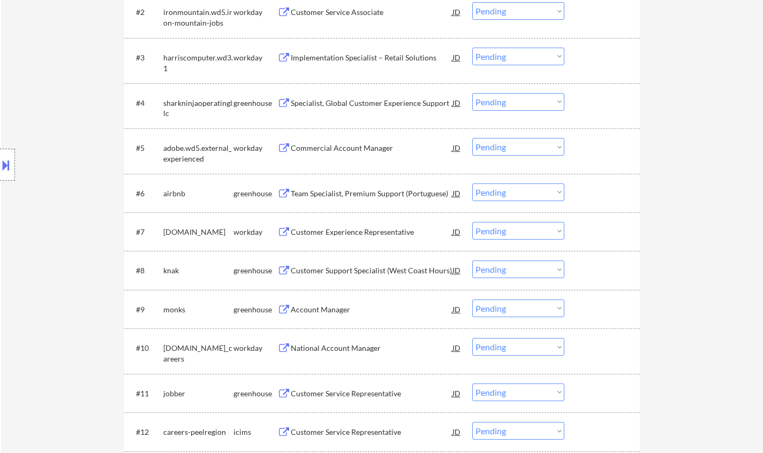
scroll to position [428, 0]
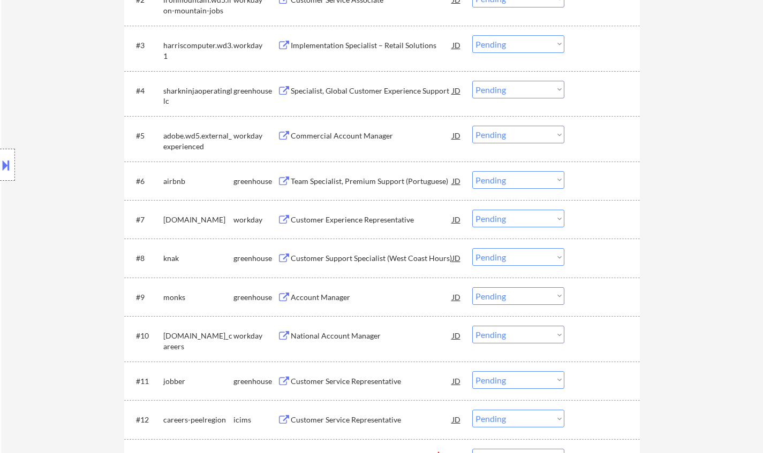
click at [337, 334] on div "National Account Manager" at bounding box center [372, 336] width 162 height 11
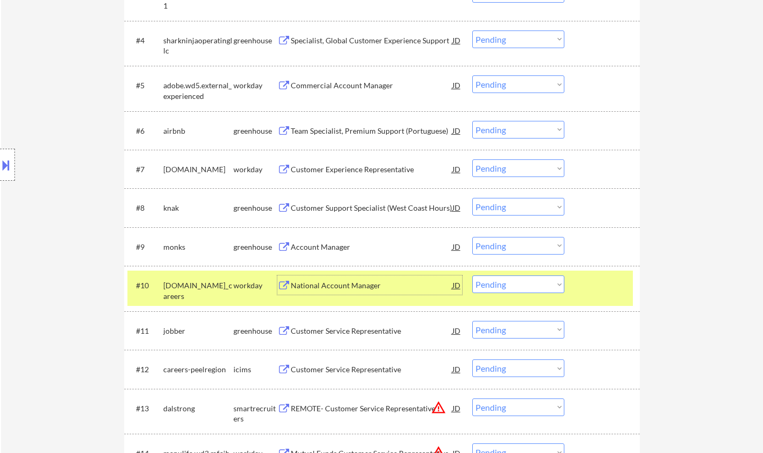
scroll to position [535, 0]
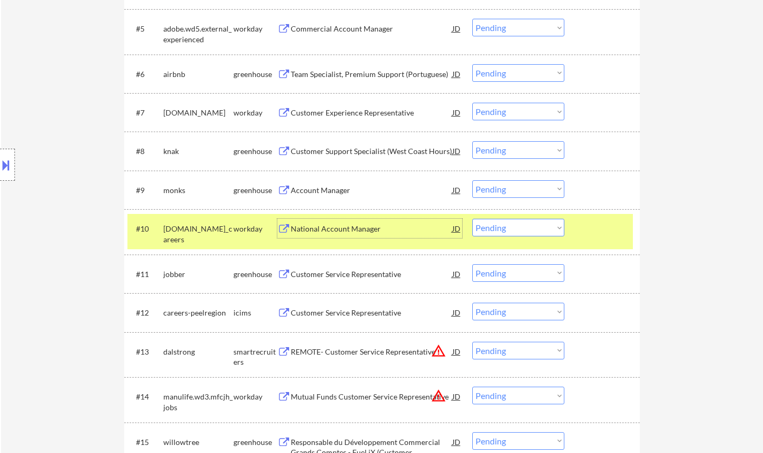
click at [537, 226] on select "Choose an option... Pending Applied Excluded (Questions) Excluded (Expired) Exc…" at bounding box center [518, 228] width 92 height 18
click at [472, 219] on select "Choose an option... Pending Applied Excluded (Questions) Excluded (Expired) Exc…" at bounding box center [518, 228] width 92 height 18
click at [345, 277] on div "Customer Service Representative" at bounding box center [372, 274] width 162 height 11
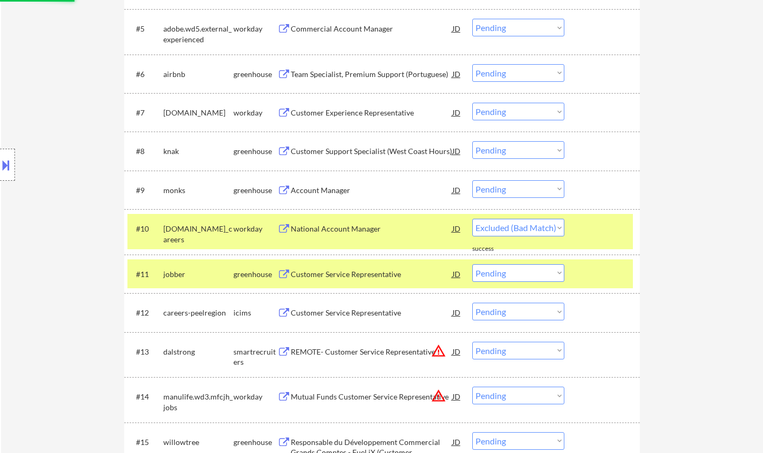
select select ""pending""
